Goal: Task Accomplishment & Management: Use online tool/utility

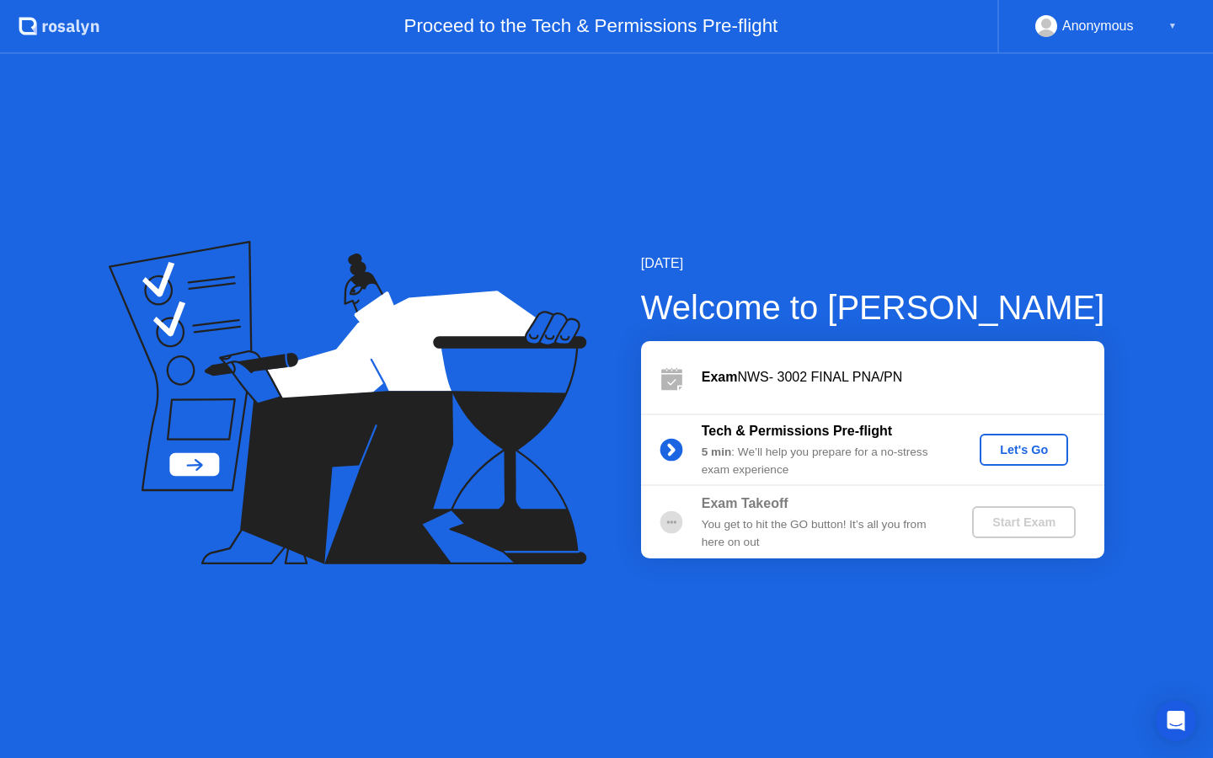
click at [1034, 450] on div "Let's Go" at bounding box center [1023, 449] width 75 height 13
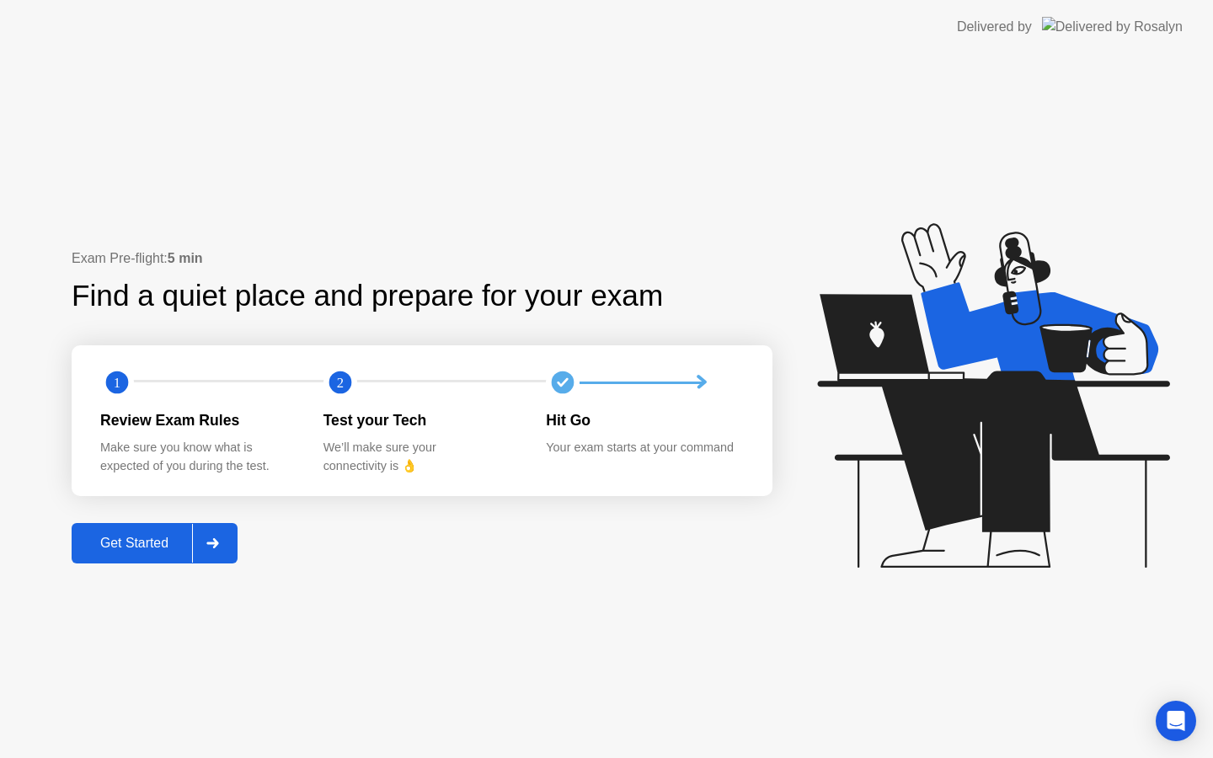
click at [189, 538] on div "Get Started" at bounding box center [134, 543] width 115 height 15
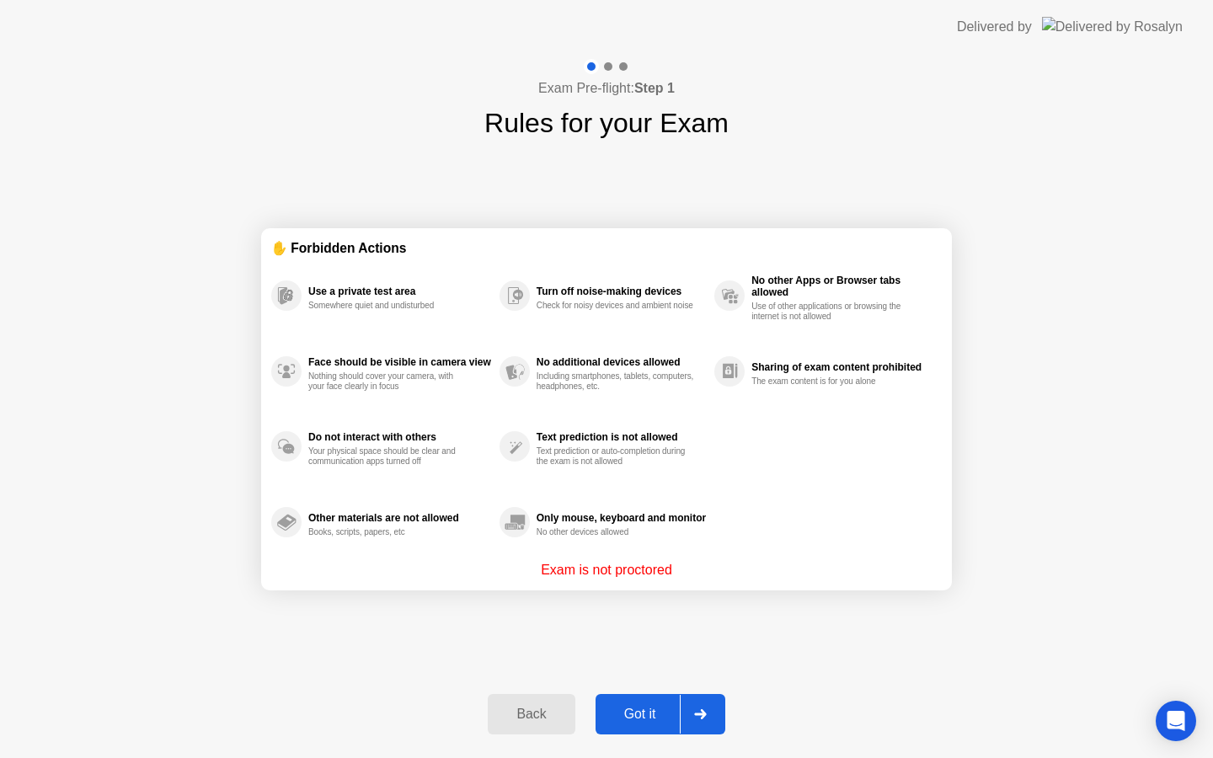
click at [653, 720] on div "Got it" at bounding box center [639, 714] width 79 height 15
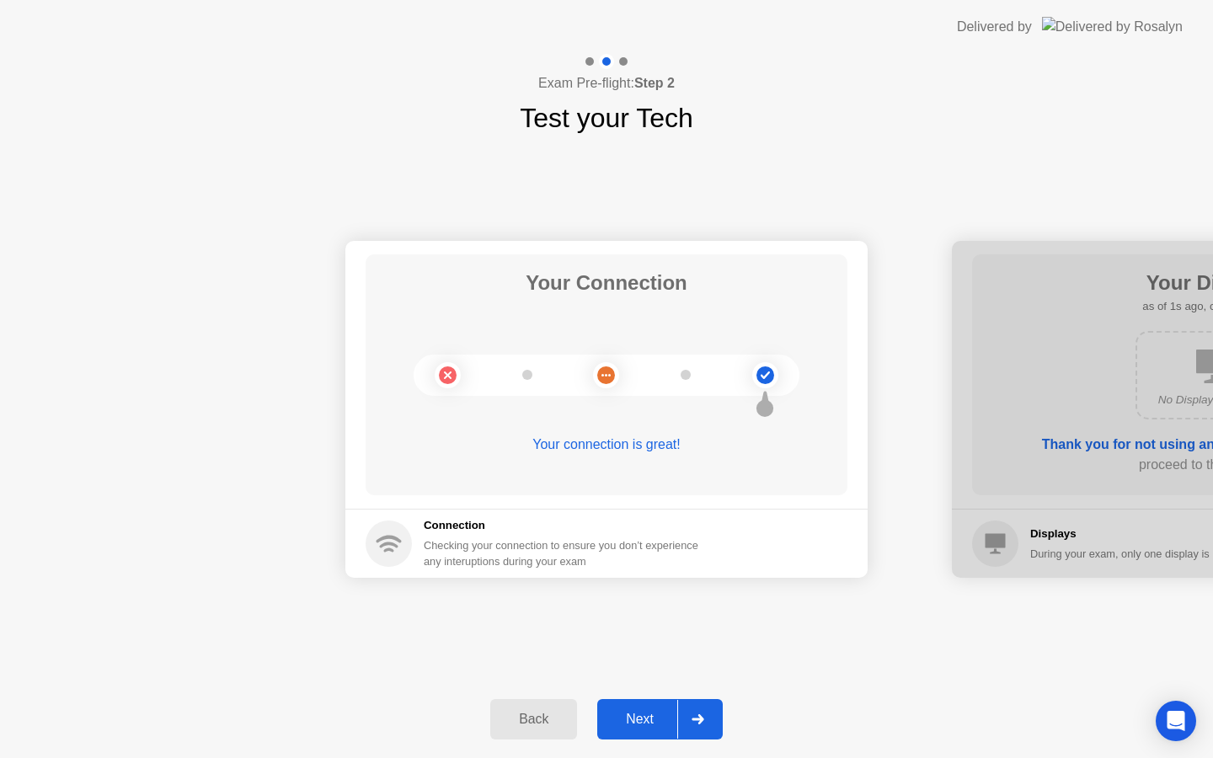
click at [653, 720] on div "Next" at bounding box center [639, 719] width 75 height 15
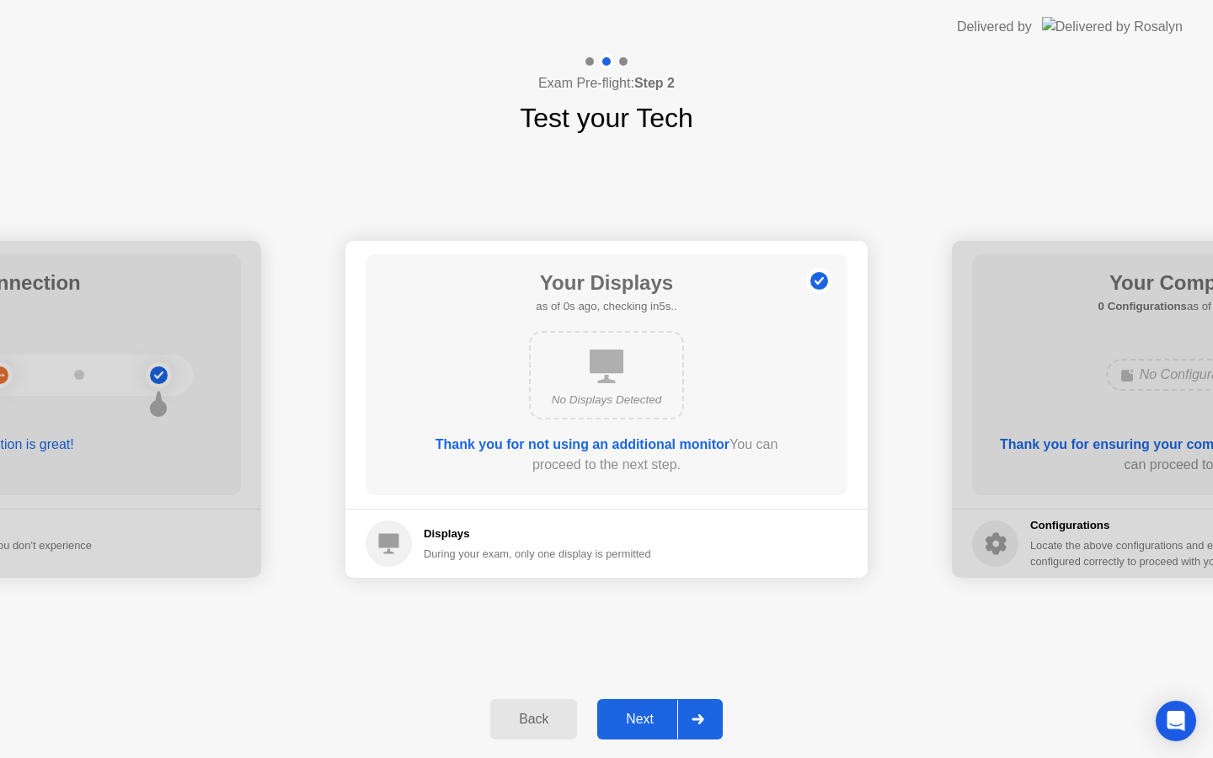
click at [653, 720] on div "Next" at bounding box center [639, 719] width 75 height 15
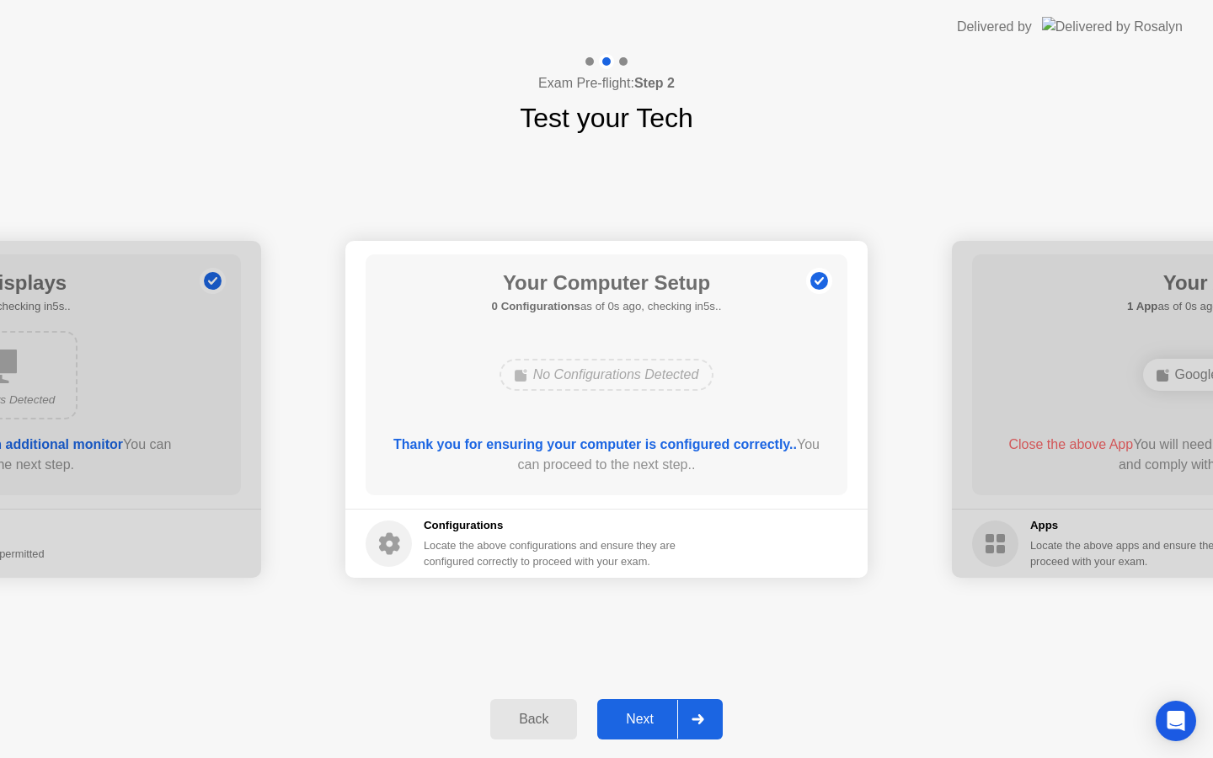
click at [653, 720] on div "Next" at bounding box center [639, 719] width 75 height 15
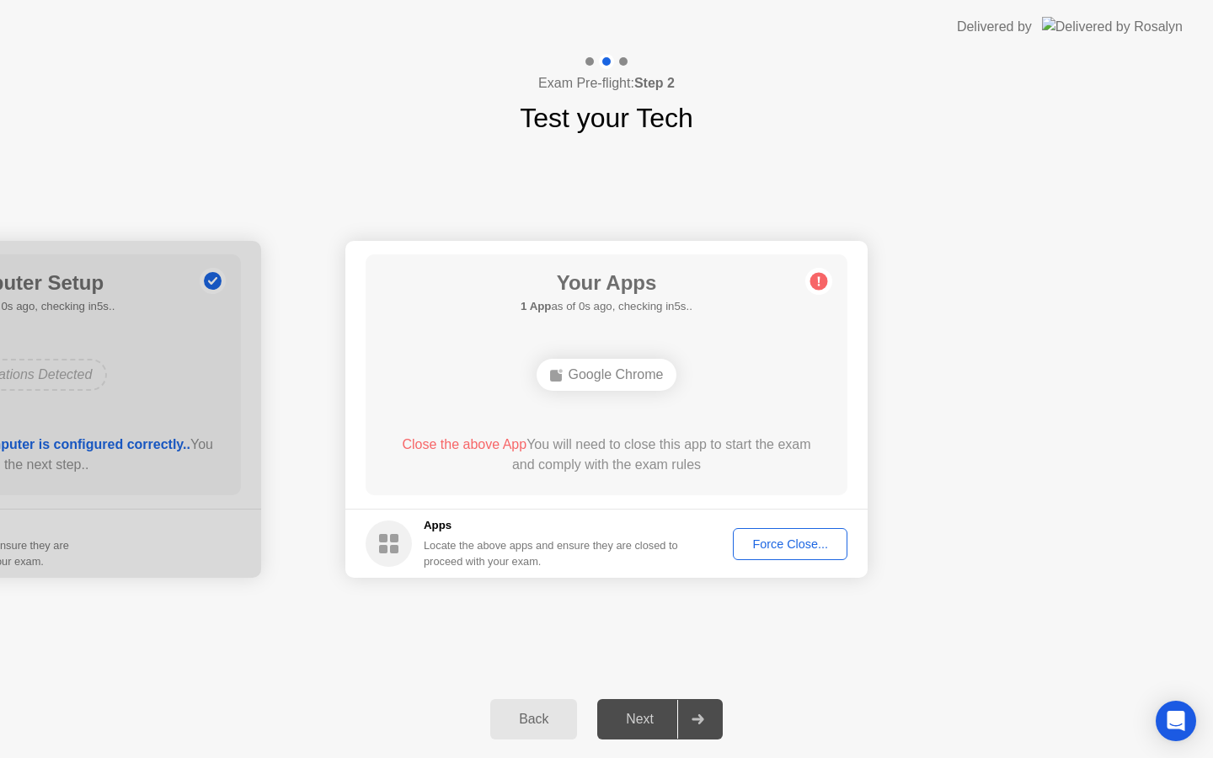
click at [653, 720] on div "Next" at bounding box center [639, 719] width 75 height 15
click at [801, 537] on div "Force Close..." at bounding box center [790, 543] width 103 height 13
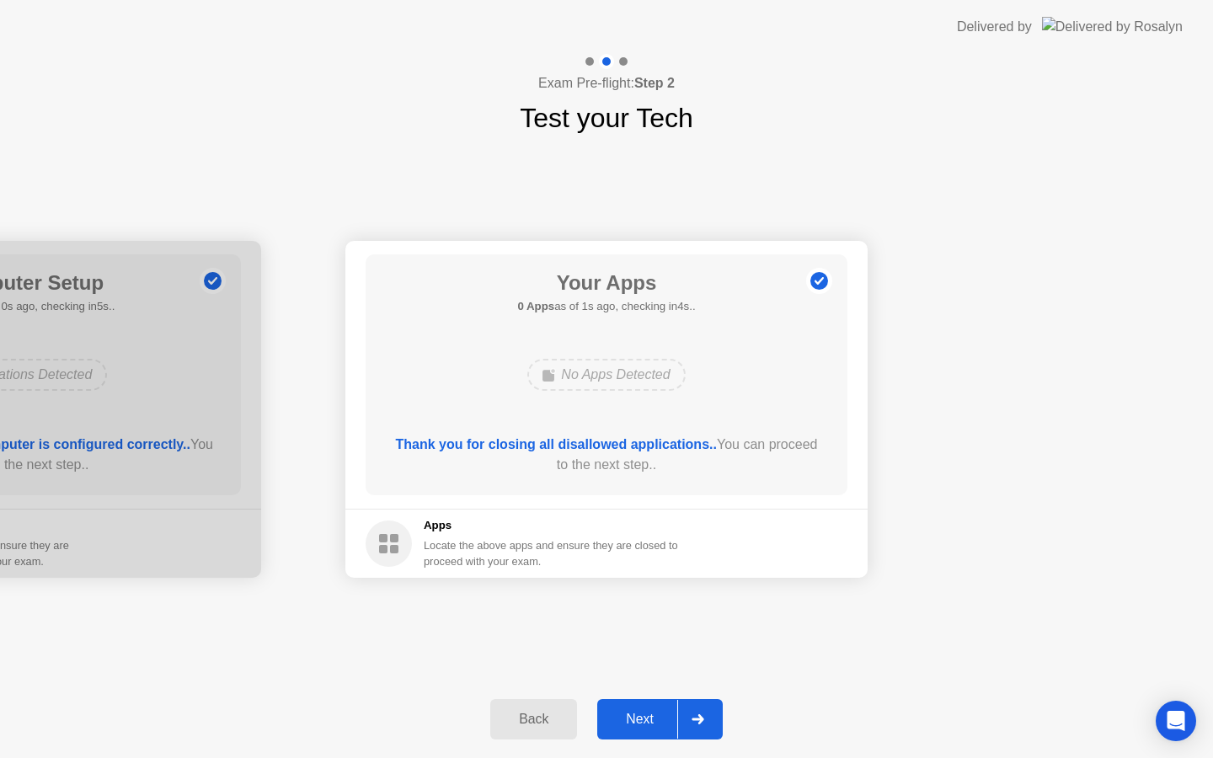
click at [641, 717] on div "Next" at bounding box center [639, 719] width 75 height 15
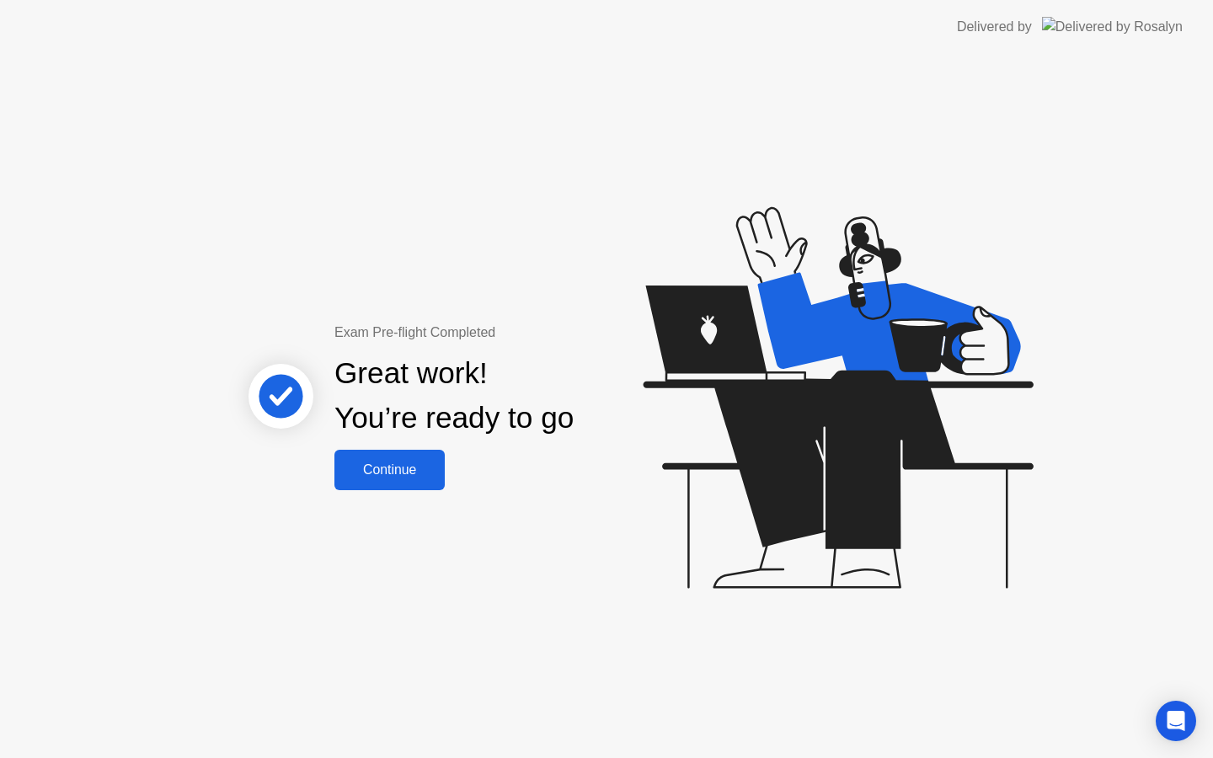
click at [369, 477] on div "Continue" at bounding box center [389, 469] width 100 height 15
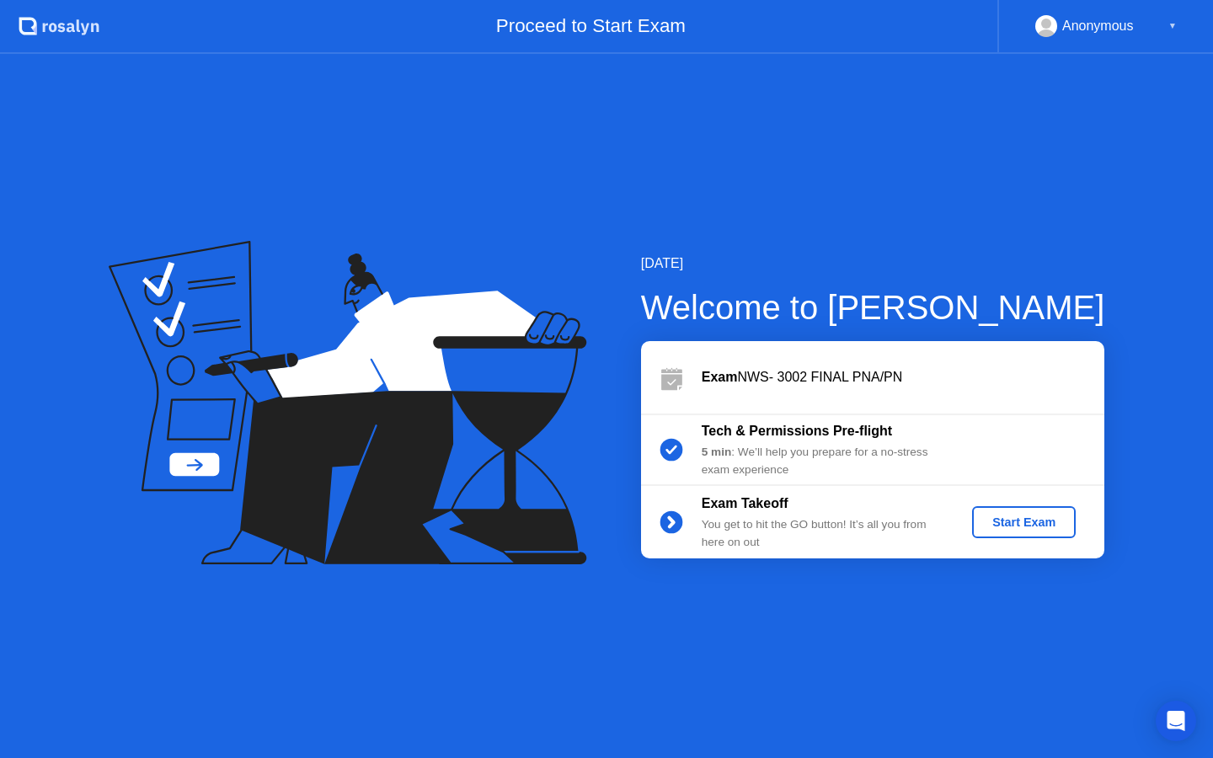
click at [1042, 526] on div "Start Exam" at bounding box center [1024, 521] width 90 height 13
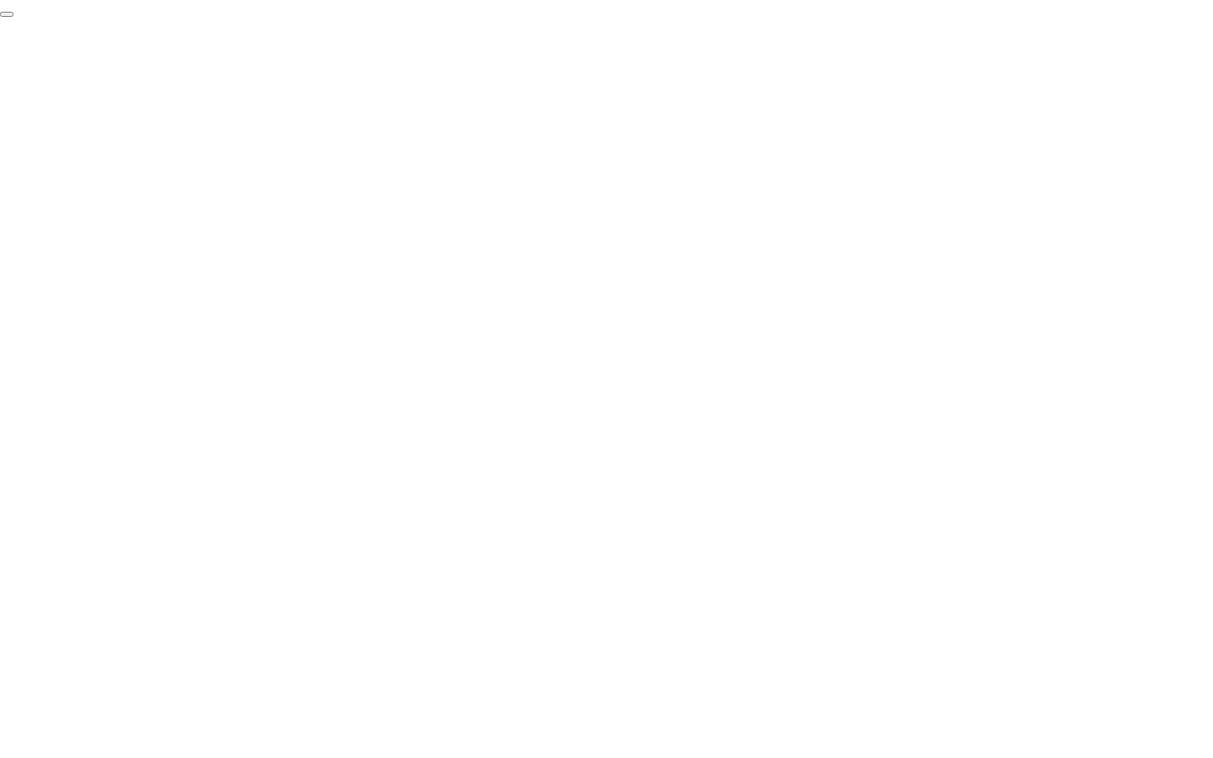
click div "End Proctoring Session"
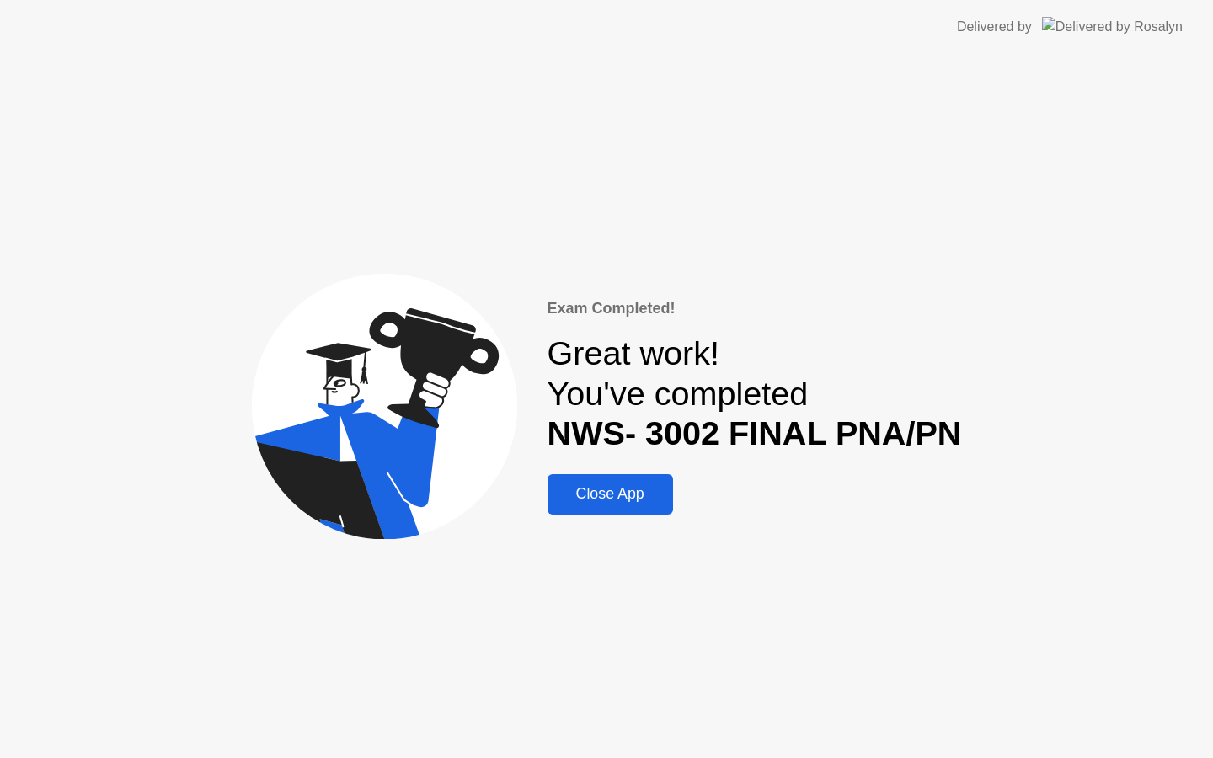
click at [625, 488] on div "Close App" at bounding box center [609, 494] width 115 height 18
